Goal: Information Seeking & Learning: Learn about a topic

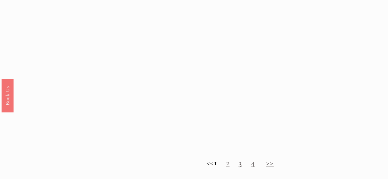
scroll to position [501, 0]
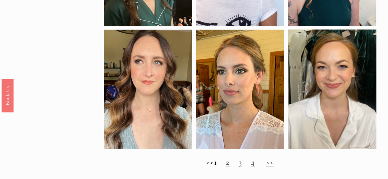
click at [274, 167] on link ">>" at bounding box center [270, 162] width 8 height 10
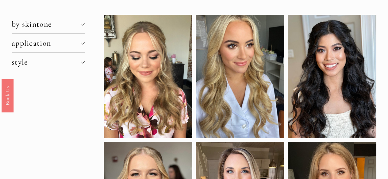
scroll to position [43, 0]
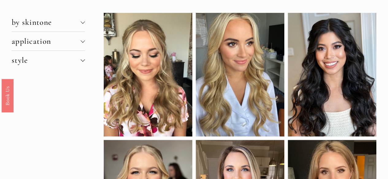
click at [83, 21] on div at bounding box center [83, 21] width 4 height 4
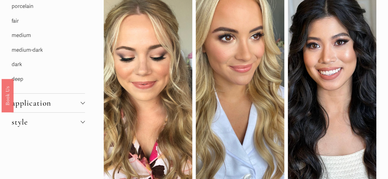
scroll to position [73, 0]
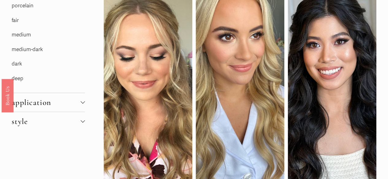
click at [30, 36] on link "medium" at bounding box center [21, 35] width 19 height 6
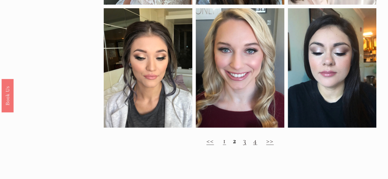
scroll to position [507, 0]
click at [272, 145] on link ">>" at bounding box center [270, 141] width 8 height 10
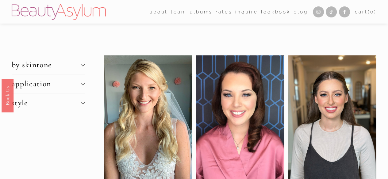
click at [83, 65] on div at bounding box center [83, 64] width 4 height 4
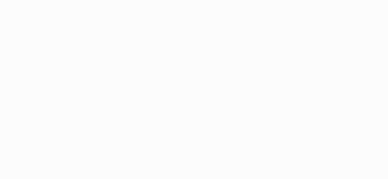
scroll to position [589, 0]
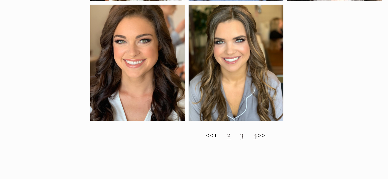
click at [235, 132] on link "2" at bounding box center [232, 127] width 3 height 10
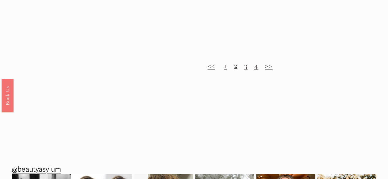
scroll to position [572, 0]
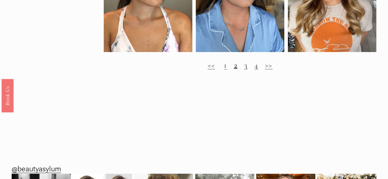
click at [267, 70] on link ">>" at bounding box center [269, 65] width 8 height 10
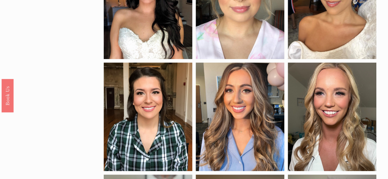
scroll to position [328, 0]
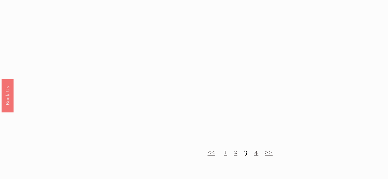
scroll to position [475, 0]
